Goal: Find specific page/section: Find specific page/section

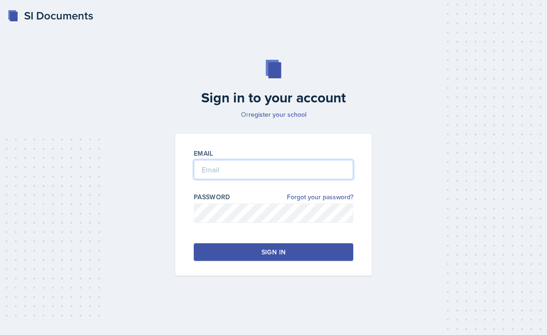
click at [312, 179] on input "email" at bounding box center [273, 169] width 159 height 19
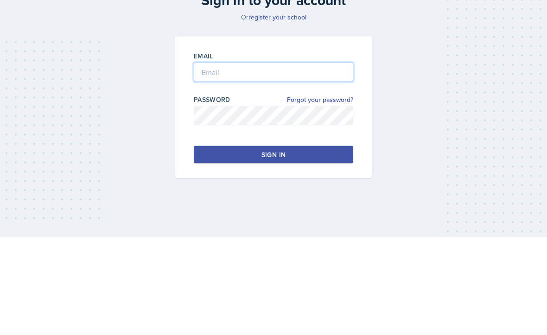
type input "[EMAIL_ADDRESS][DOMAIN_NAME]"
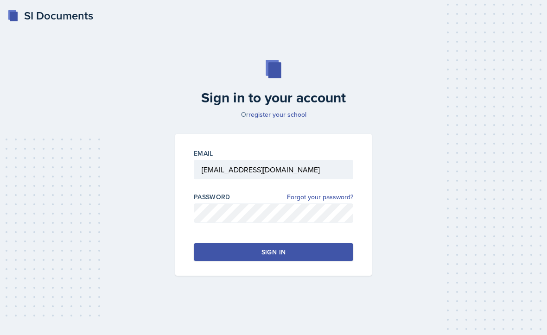
click at [331, 243] on button "Sign in" at bounding box center [273, 252] width 159 height 18
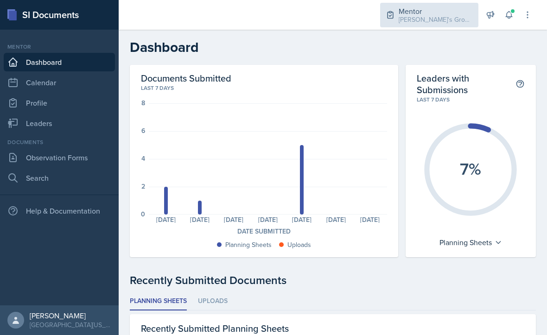
click at [438, 26] on div "Mentor [PERSON_NAME]'s Group / Fall 2025" at bounding box center [429, 15] width 98 height 25
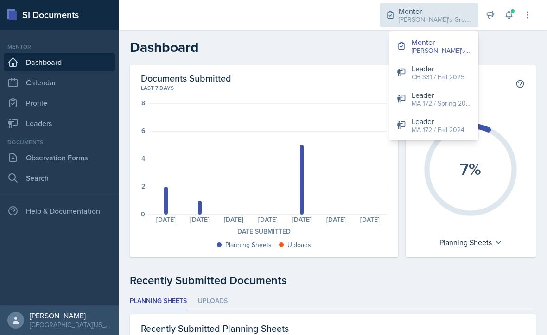
click at [446, 71] on div "Leader" at bounding box center [438, 68] width 53 height 11
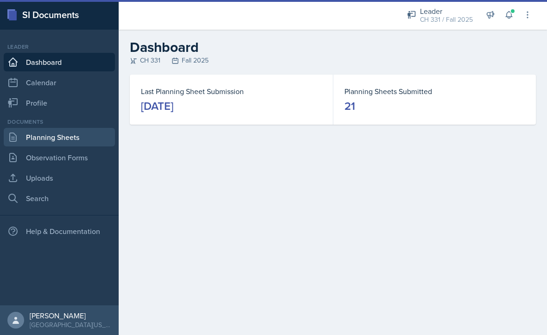
click at [85, 141] on link "Planning Sheets" at bounding box center [59, 137] width 111 height 19
